Goal: Task Accomplishment & Management: Manage account settings

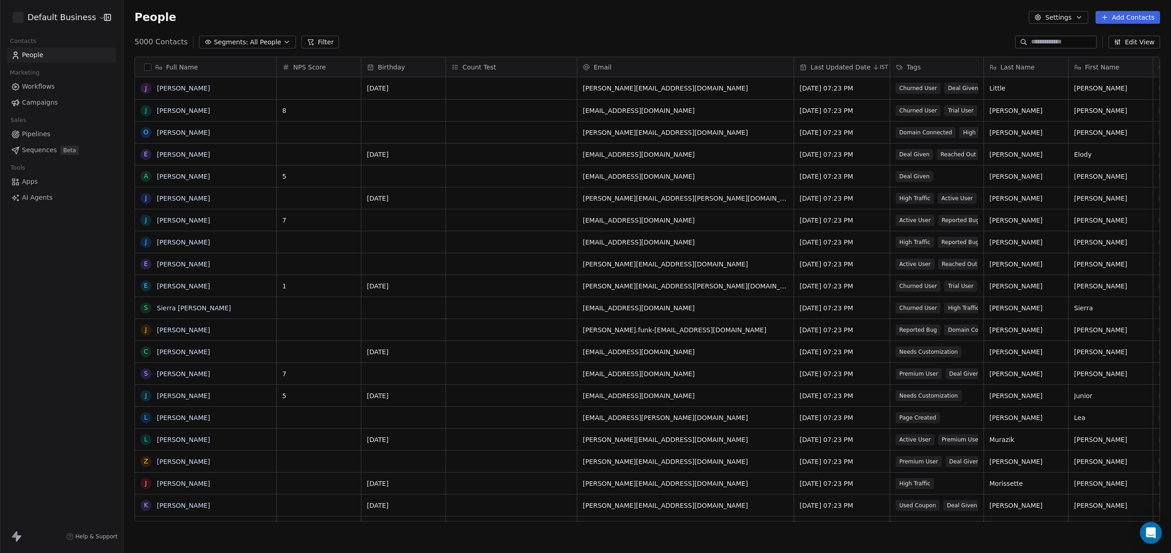
scroll to position [480, 1040]
click at [65, 14] on html "Default Business Contacts People Marketing Workflows Campaigns Sales Pipelines …" at bounding box center [585, 276] width 1171 height 553
click at [696, 21] on html "Default Business Contacts People Marketing Workflows Campaigns Sales Pipelines …" at bounding box center [585, 276] width 1171 height 553
click at [1145, 13] on button "Add Contacts" at bounding box center [1127, 17] width 64 height 13
click at [1108, 35] on span "Create new contact" at bounding box center [1130, 37] width 63 height 10
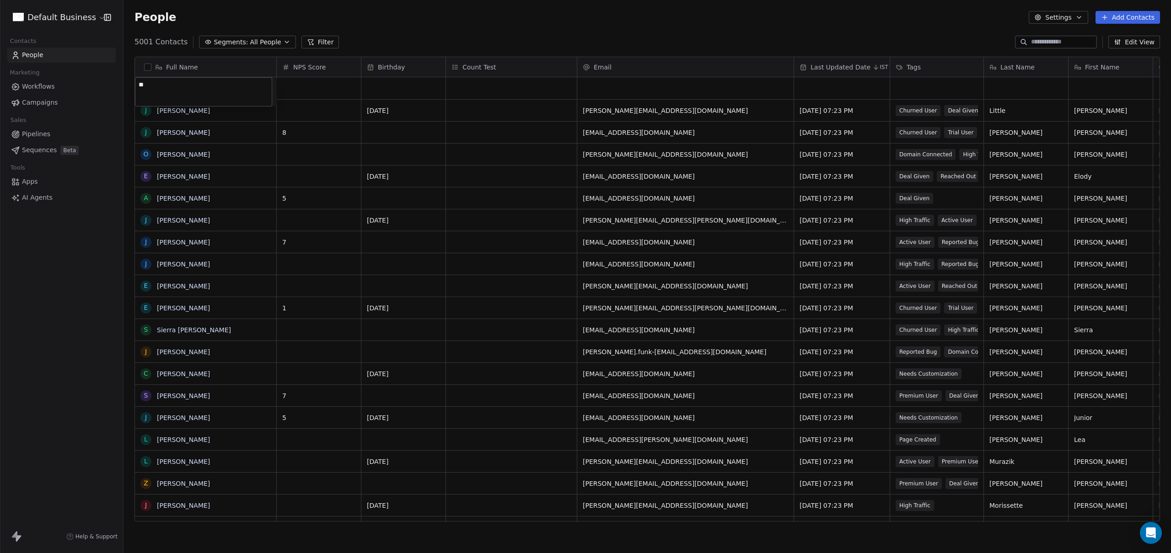
type textarea "*"
click at [704, 41] on html "Default Business Contacts People Marketing Workflows Campaigns Sales Pipelines …" at bounding box center [585, 276] width 1171 height 553
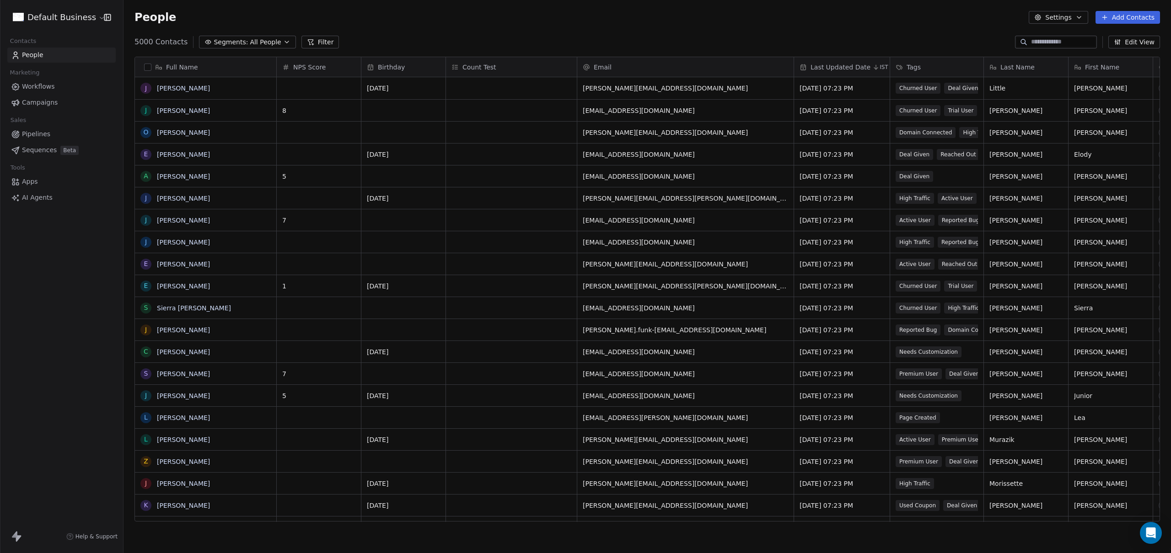
click at [43, 13] on html "Default Business Contacts People Marketing Workflows Campaigns Sales Pipelines …" at bounding box center [585, 276] width 1171 height 553
drag, startPoint x: 42, startPoint y: 179, endPoint x: 46, endPoint y: 178, distance: 4.6
click at [42, 179] on div "S Status Test" at bounding box center [43, 177] width 46 height 9
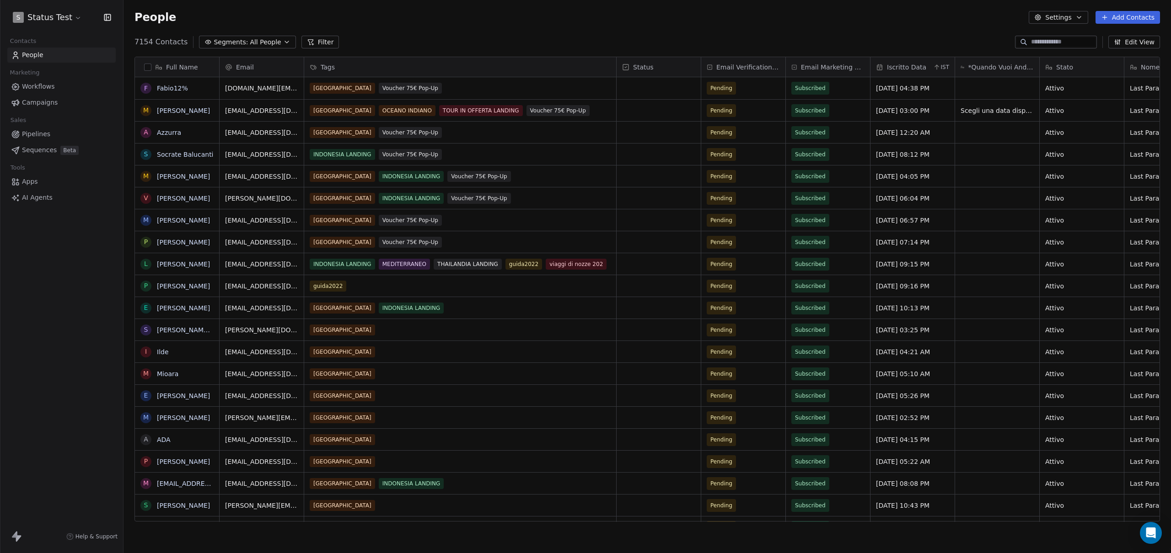
scroll to position [480, 1040]
click at [1124, 19] on button "Add Contacts" at bounding box center [1127, 17] width 64 height 13
click at [1104, 40] on span "Create new contact" at bounding box center [1130, 37] width 63 height 10
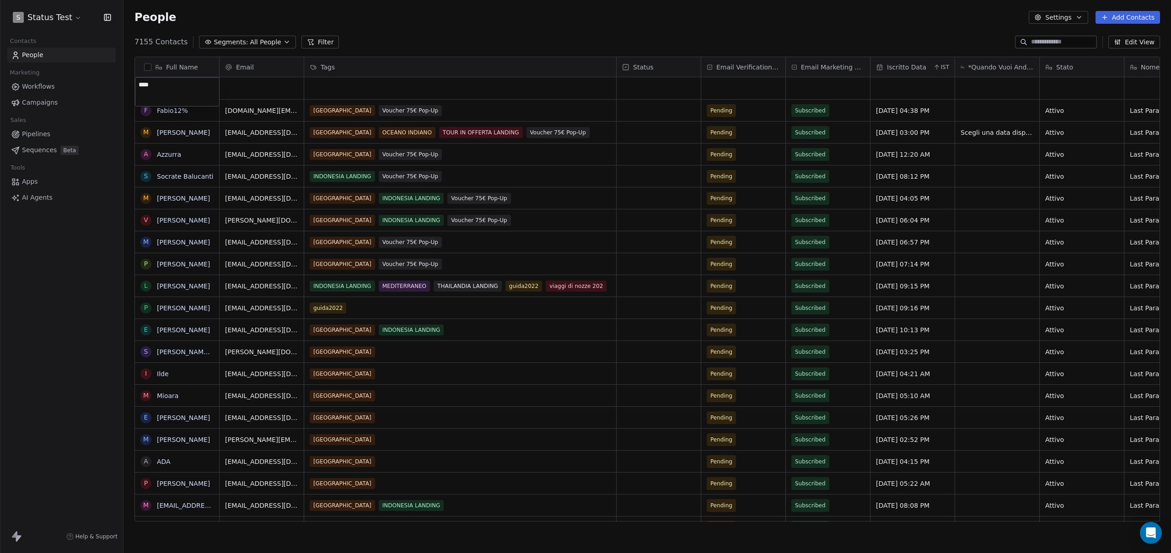
type textarea "*****"
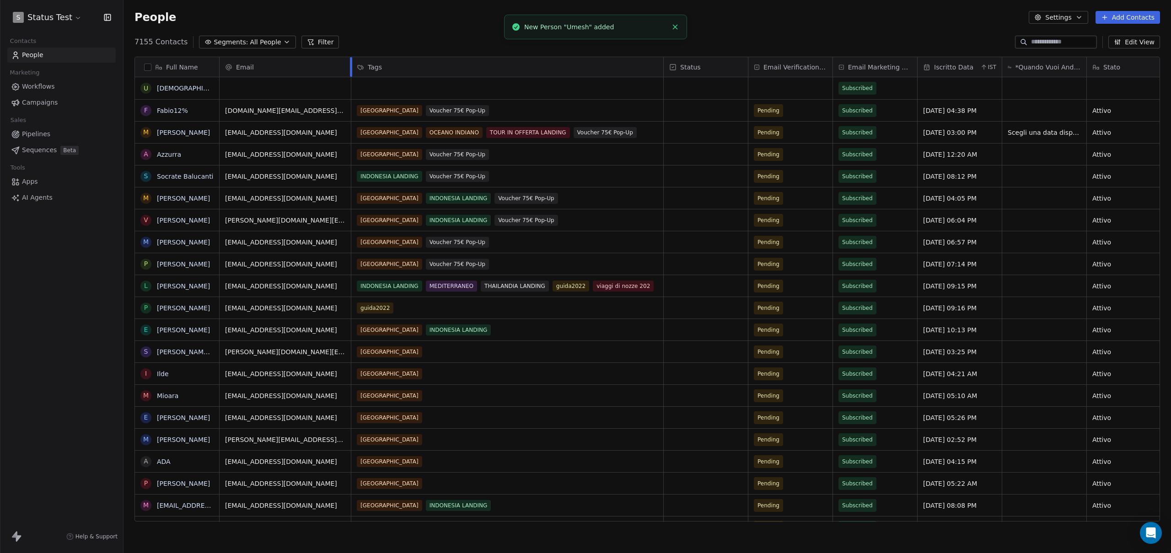
drag, startPoint x: 304, startPoint y: 65, endPoint x: 351, endPoint y: 65, distance: 47.1
click at [351, 65] on div "Email Tags Status Email Verification Status Email Marketing Consent Iscritto Da…" at bounding box center [875, 67] width 1312 height 20
click at [297, 85] on div "grid" at bounding box center [284, 88] width 131 height 22
type input "**********"
click at [390, 46] on div "7155 Contacts Segments: All People Filter Edit View" at bounding box center [646, 42] width 1047 height 15
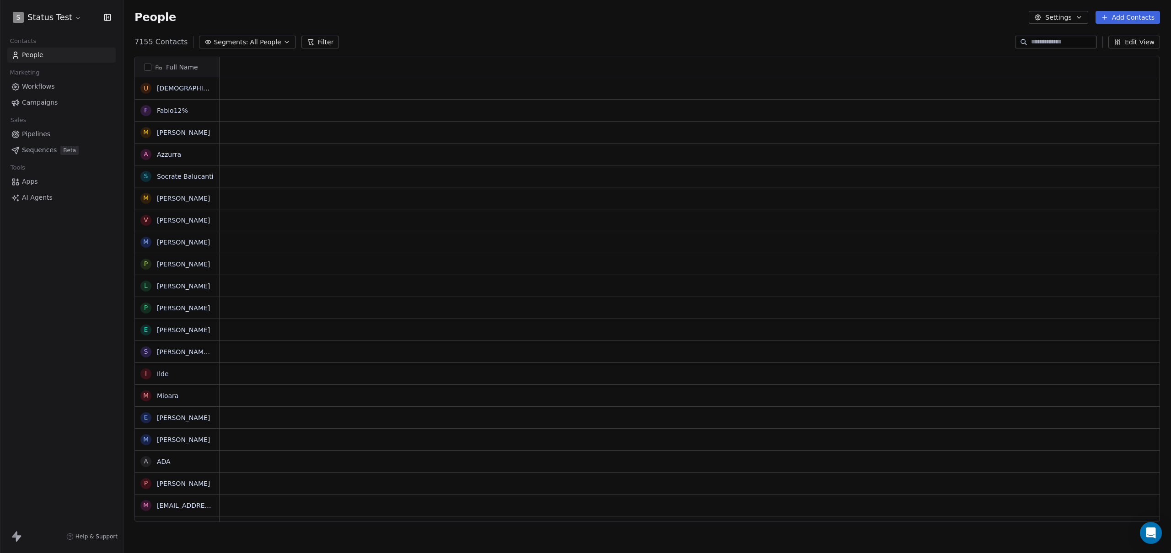
scroll to position [480, 1040]
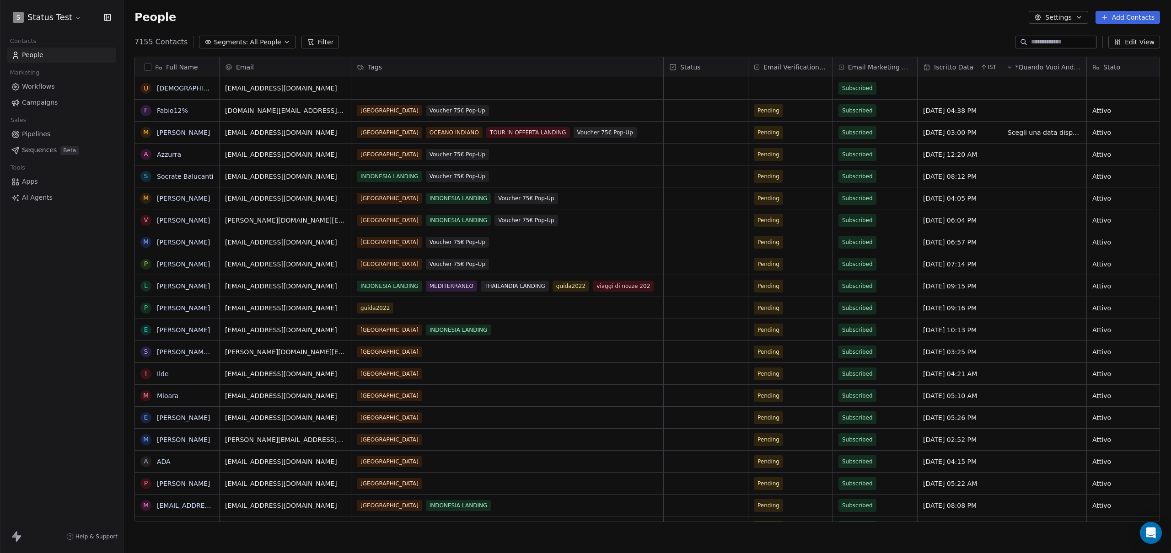
click at [401, 26] on div "People Settings Add Contacts" at bounding box center [646, 17] width 1047 height 35
click at [242, 86] on span "[EMAIL_ADDRESS][DOMAIN_NAME]" at bounding box center [279, 90] width 109 height 18
click at [243, 87] on input "**********" at bounding box center [286, 89] width 128 height 18
type input "**********"
click at [417, 25] on div "People Settings Add Contacts" at bounding box center [646, 17] width 1047 height 35
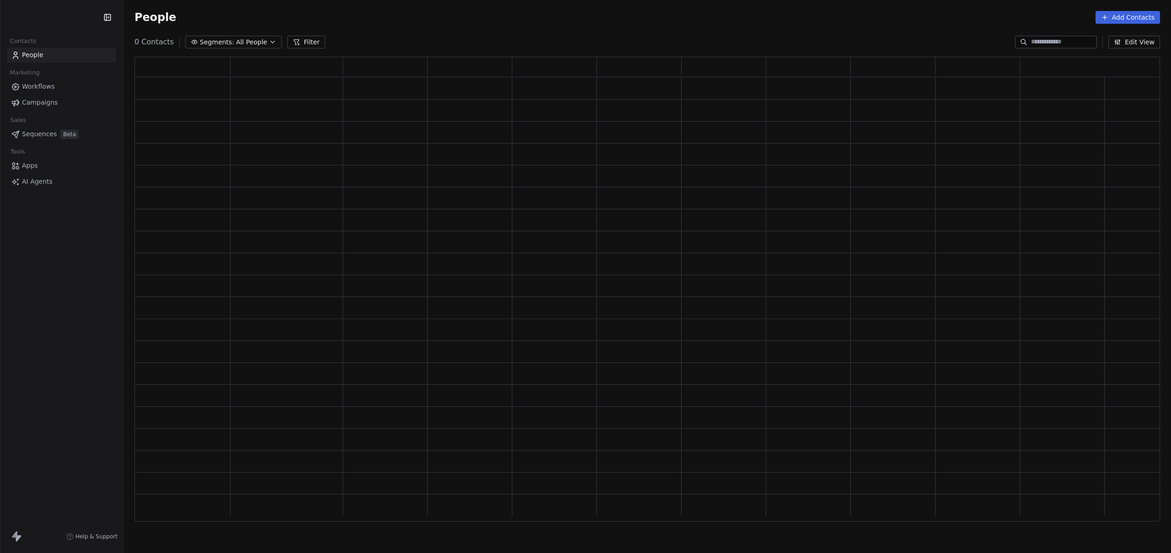
scroll to position [458, 1018]
click at [413, 27] on div "People Add Contacts" at bounding box center [646, 17] width 1047 height 35
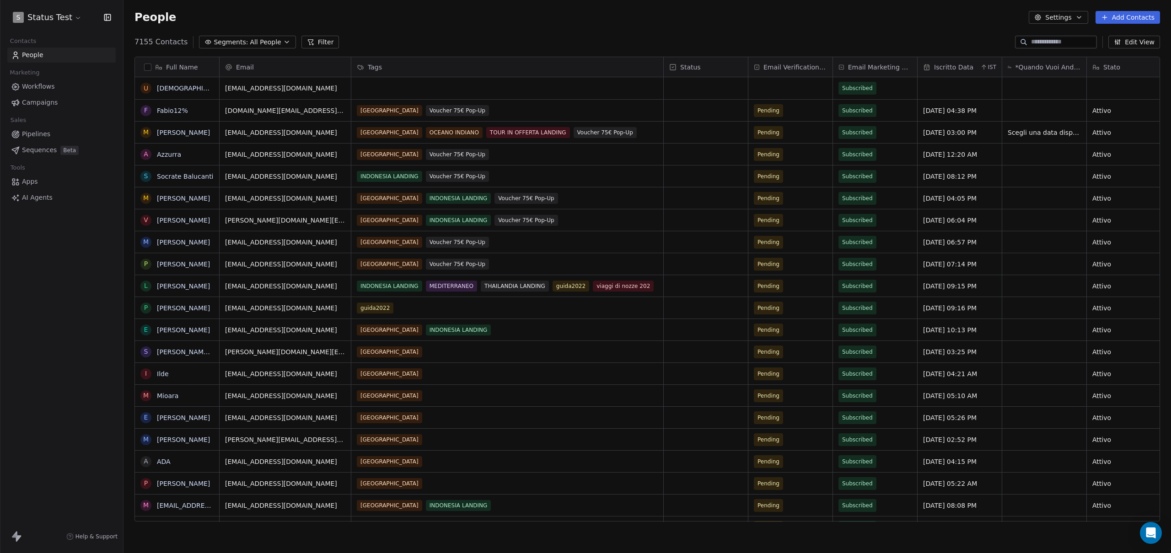
scroll to position [480, 1040]
click at [263, 110] on span "[DOMAIN_NAME][EMAIL_ADDRESS][DOMAIN_NAME]" at bounding box center [279, 117] width 109 height 27
drag, startPoint x: 268, startPoint y: 110, endPoint x: 273, endPoint y: 109, distance: 5.1
click at [268, 110] on input "**********" at bounding box center [286, 111] width 128 height 18
click at [273, 111] on input "**********" at bounding box center [286, 111] width 128 height 18
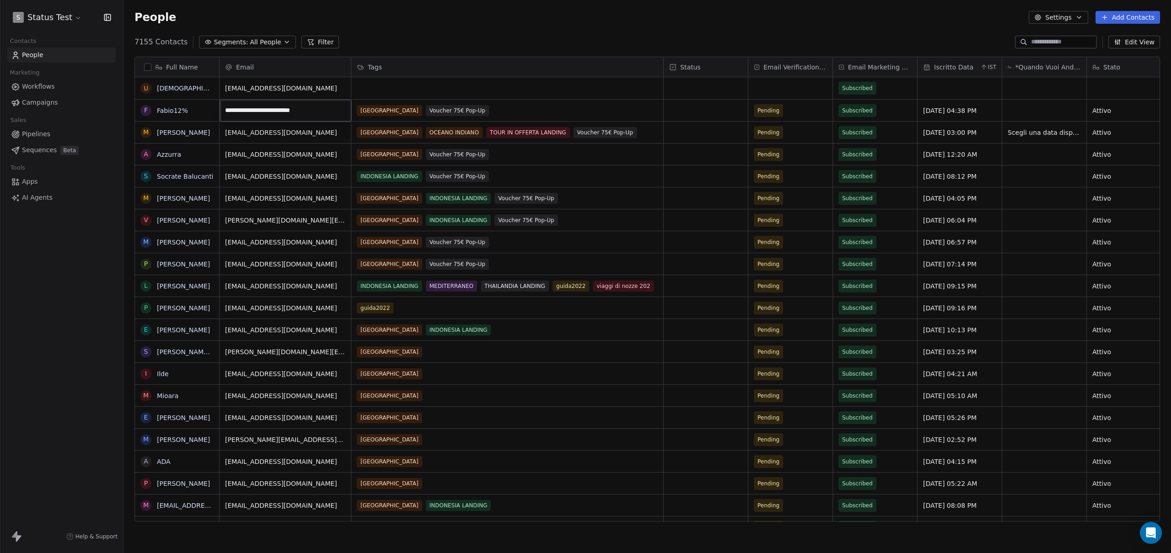
type input "**********"
click at [385, 18] on div "People Settings Add Contacts" at bounding box center [646, 17] width 1025 height 13
drag, startPoint x: 446, startPoint y: 30, endPoint x: 451, endPoint y: 32, distance: 6.1
click at [446, 30] on div "People Settings Add Contacts" at bounding box center [646, 17] width 1047 height 35
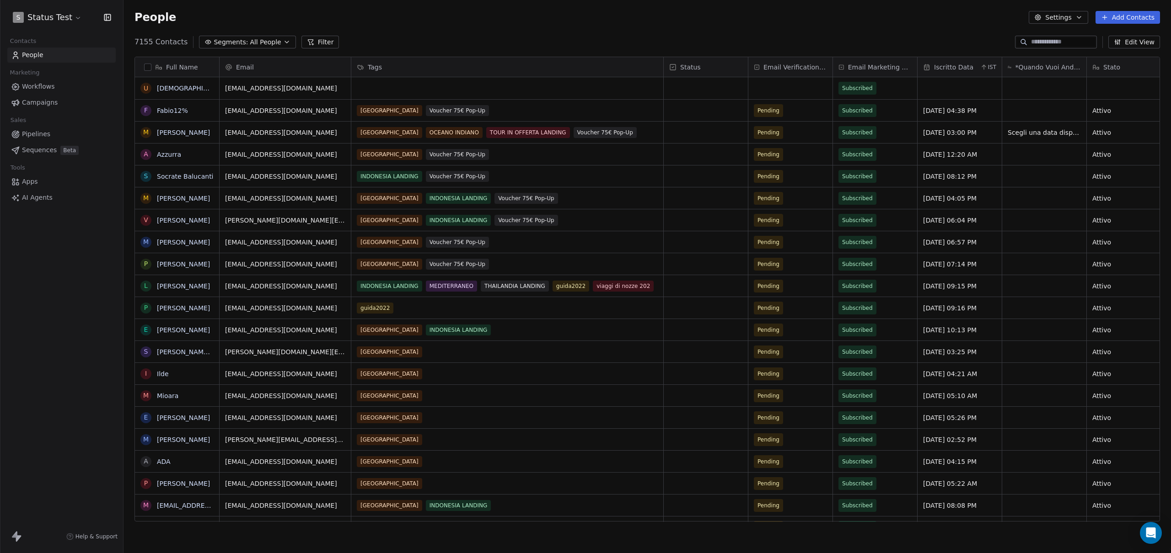
click at [39, 86] on span "Workflows" at bounding box center [38, 87] width 33 height 10
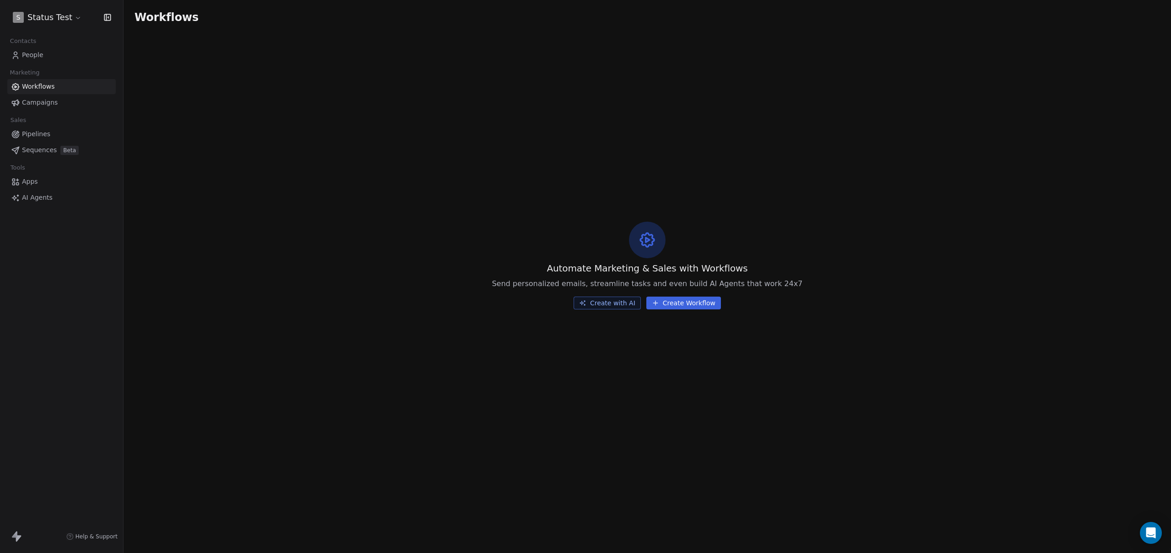
click at [658, 300] on icon at bounding box center [655, 303] width 7 height 7
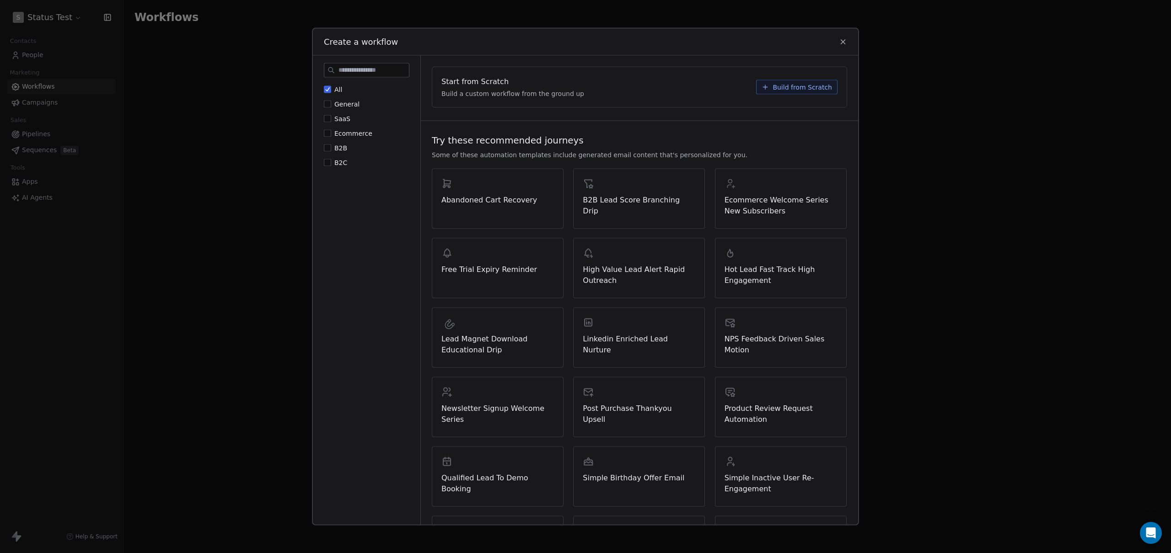
click at [811, 86] on span "Build from Scratch" at bounding box center [801, 87] width 59 height 9
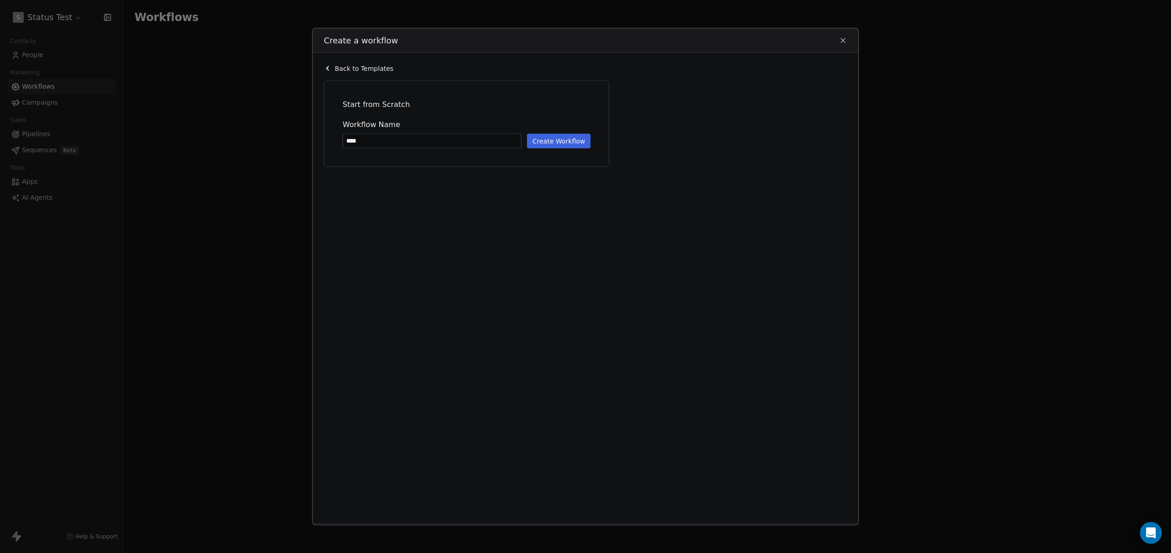
type input "****"
click at [542, 140] on button "Create Workflow" at bounding box center [559, 141] width 64 height 15
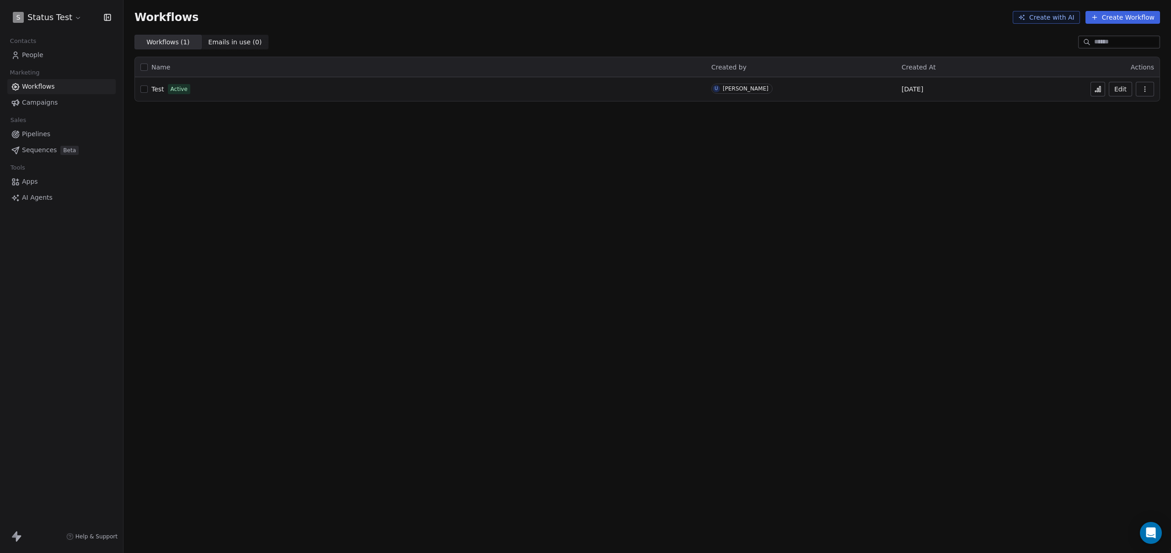
click at [41, 54] on span "People" at bounding box center [32, 55] width 21 height 10
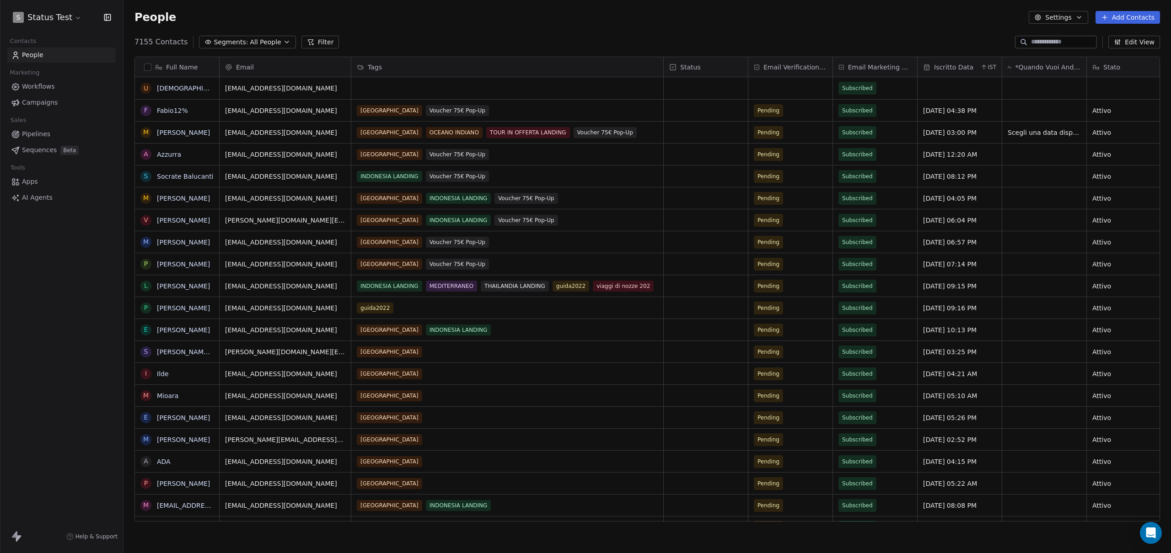
scroll to position [480, 1040]
click at [665, 33] on div "People Settings Add Contacts" at bounding box center [646, 17] width 1047 height 35
click at [484, 85] on div "grid" at bounding box center [507, 88] width 312 height 22
click at [441, 93] on div "grid" at bounding box center [507, 88] width 312 height 22
click at [442, 93] on div "grid" at bounding box center [507, 88] width 312 height 22
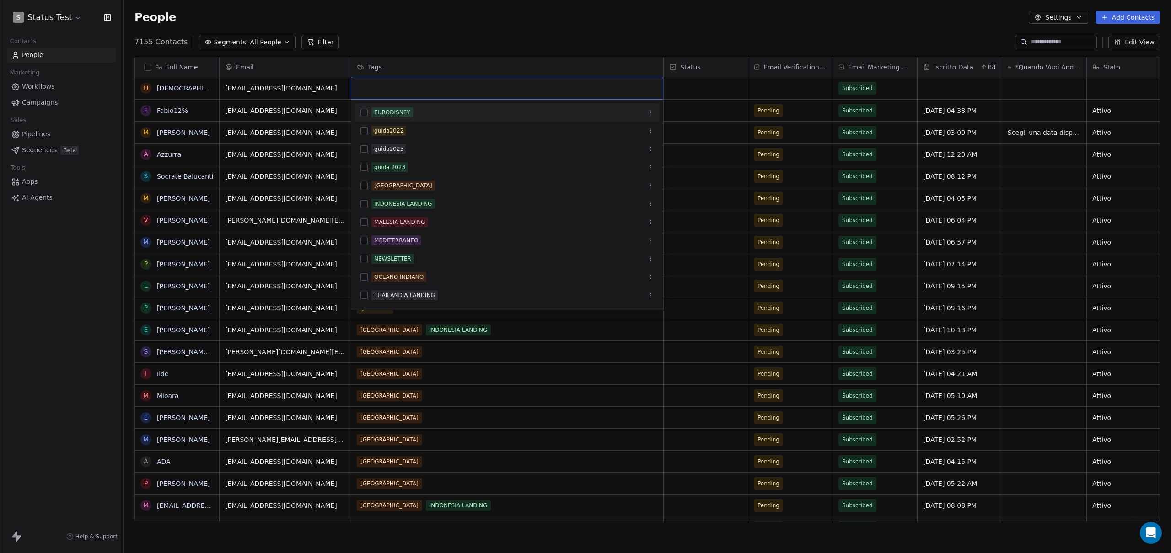
click at [397, 119] on div "EURODISNEY" at bounding box center [507, 112] width 304 height 15
click at [466, 39] on html "S Status Test Contacts People Marketing Workflows Campaigns Sales Pipelines Seq…" at bounding box center [585, 276] width 1171 height 553
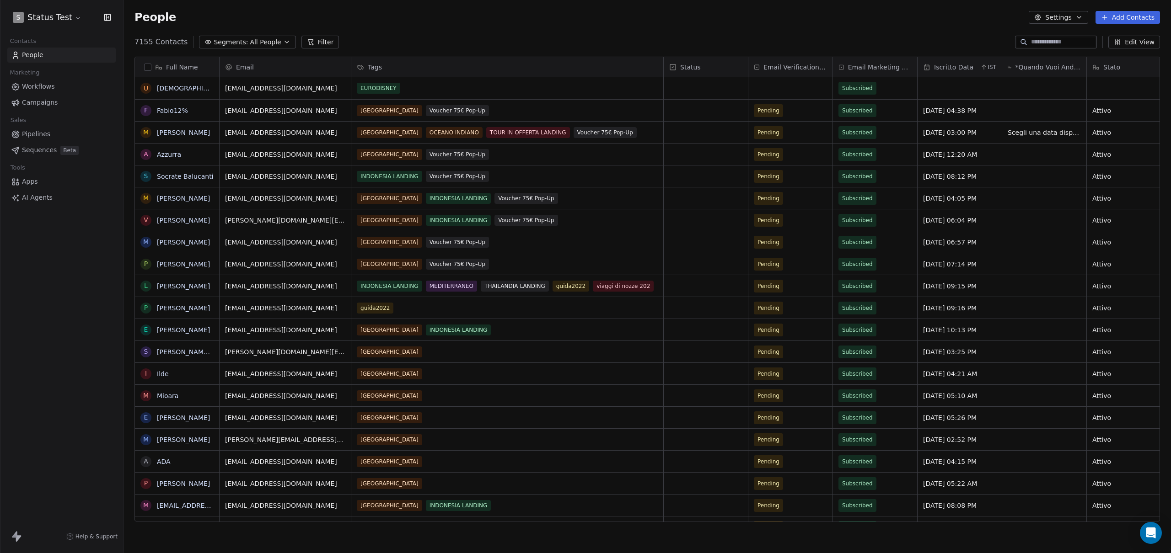
scroll to position [480, 1040]
click at [61, 16] on html "S Status Test Contacts People Marketing Workflows Campaigns Sales Pipelines Seq…" at bounding box center [585, 276] width 1171 height 553
click at [66, 47] on link "Workspace Settings" at bounding box center [71, 52] width 112 height 15
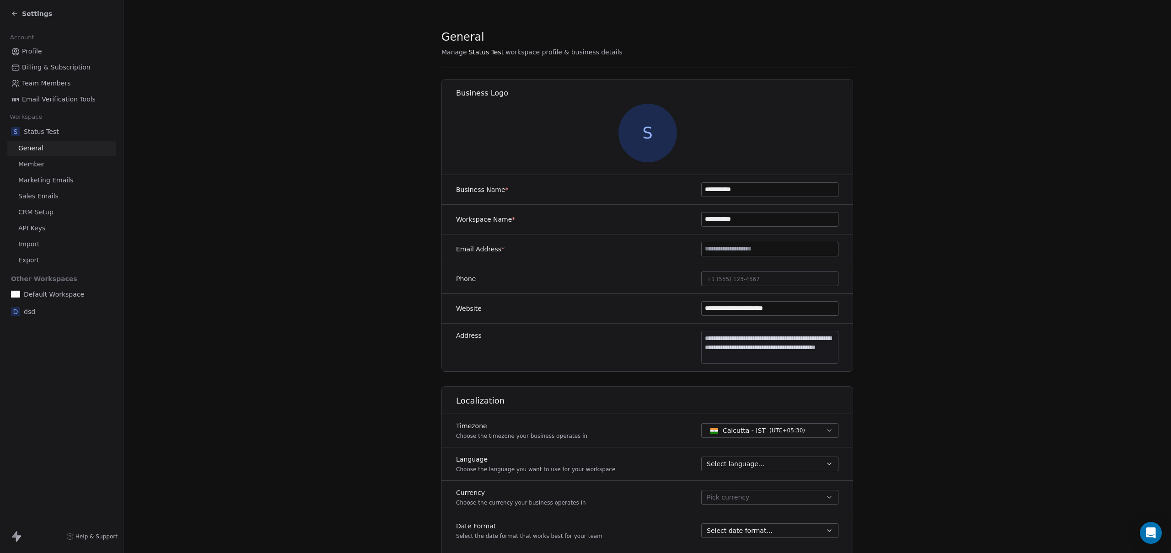
click at [277, 209] on section "**********" at bounding box center [646, 428] width 1047 height 856
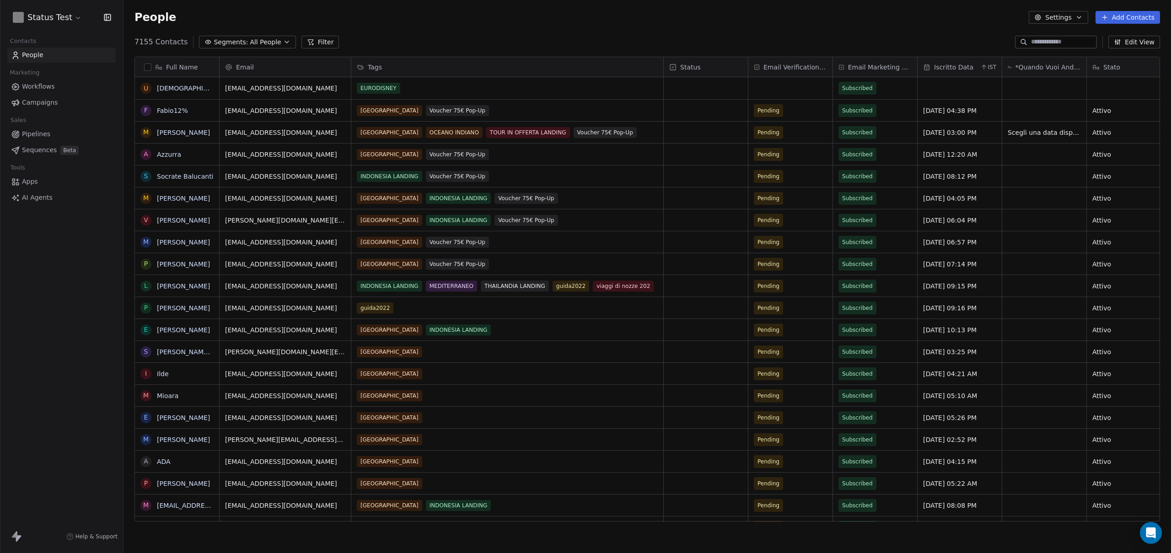
scroll to position [480, 1040]
click at [53, 245] on div "S Status Test Contacts People Marketing Workflows Campaigns Sales Pipelines Seq…" at bounding box center [61, 276] width 123 height 553
click at [30, 102] on span "Campaigns" at bounding box center [40, 103] width 36 height 10
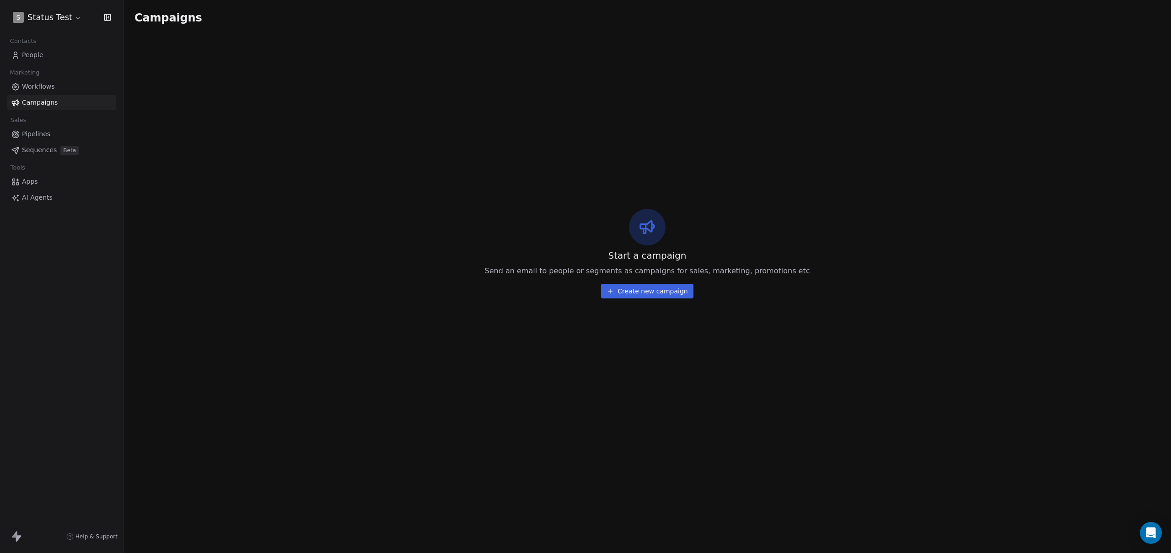
click at [634, 295] on button "Create new campaign" at bounding box center [647, 291] width 92 height 15
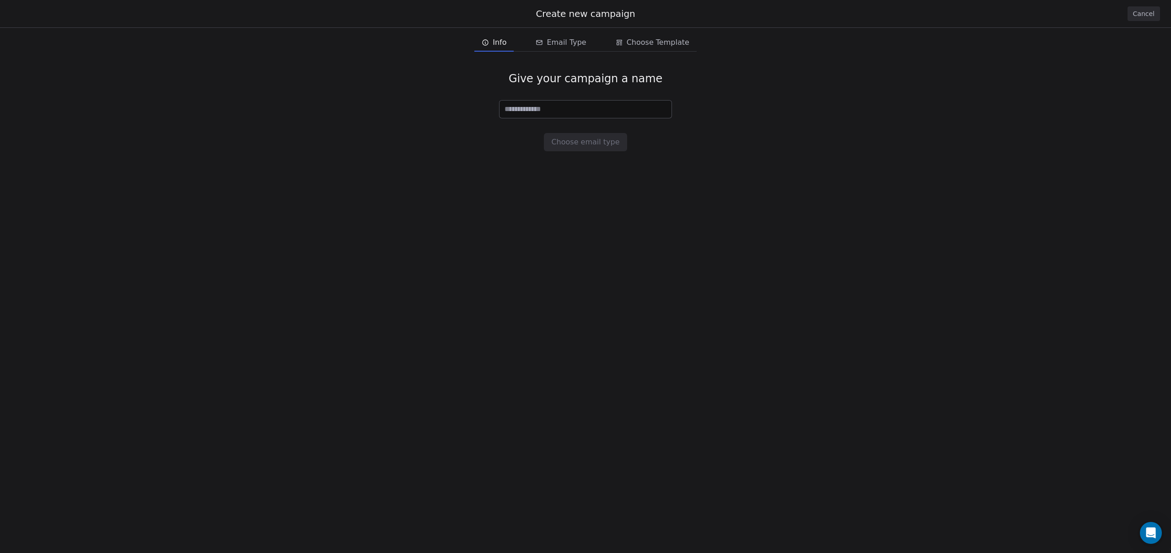
click at [1153, 7] on button "Cancel" at bounding box center [1143, 13] width 32 height 15
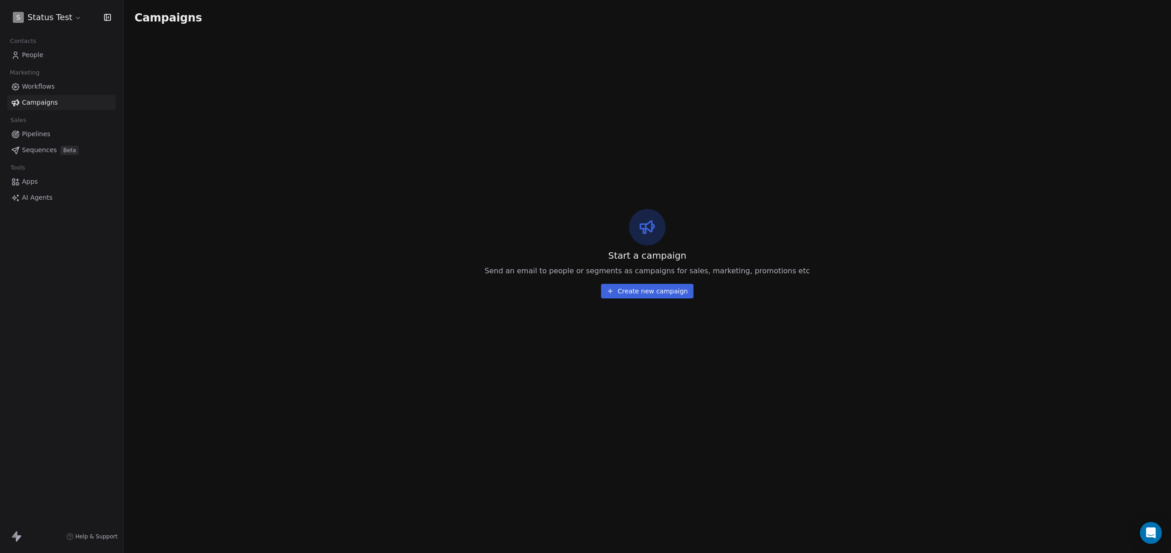
click at [54, 15] on html "S Status Test Contacts People Marketing Workflows Campaigns Sales Pipelines Seq…" at bounding box center [585, 276] width 1171 height 553
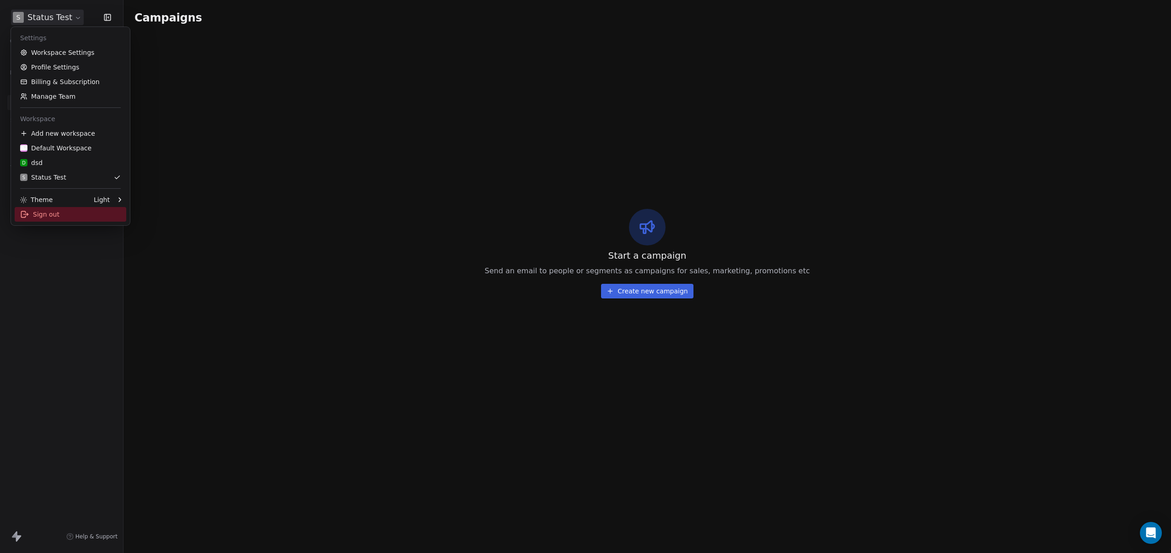
click at [35, 219] on div "Sign out" at bounding box center [71, 214] width 112 height 15
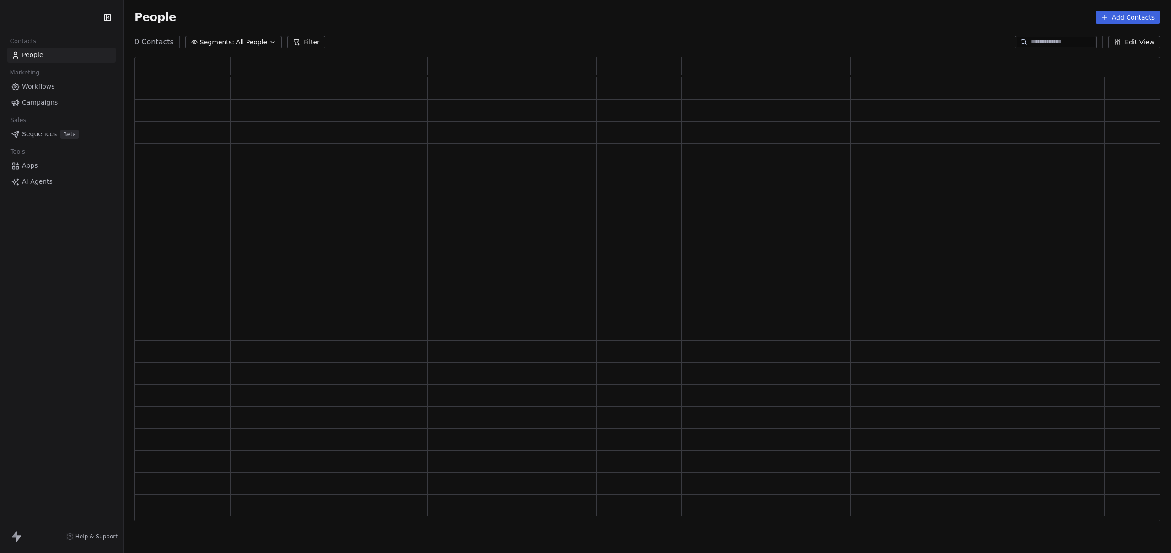
scroll to position [458, 1018]
